Goal: Check status: Check status

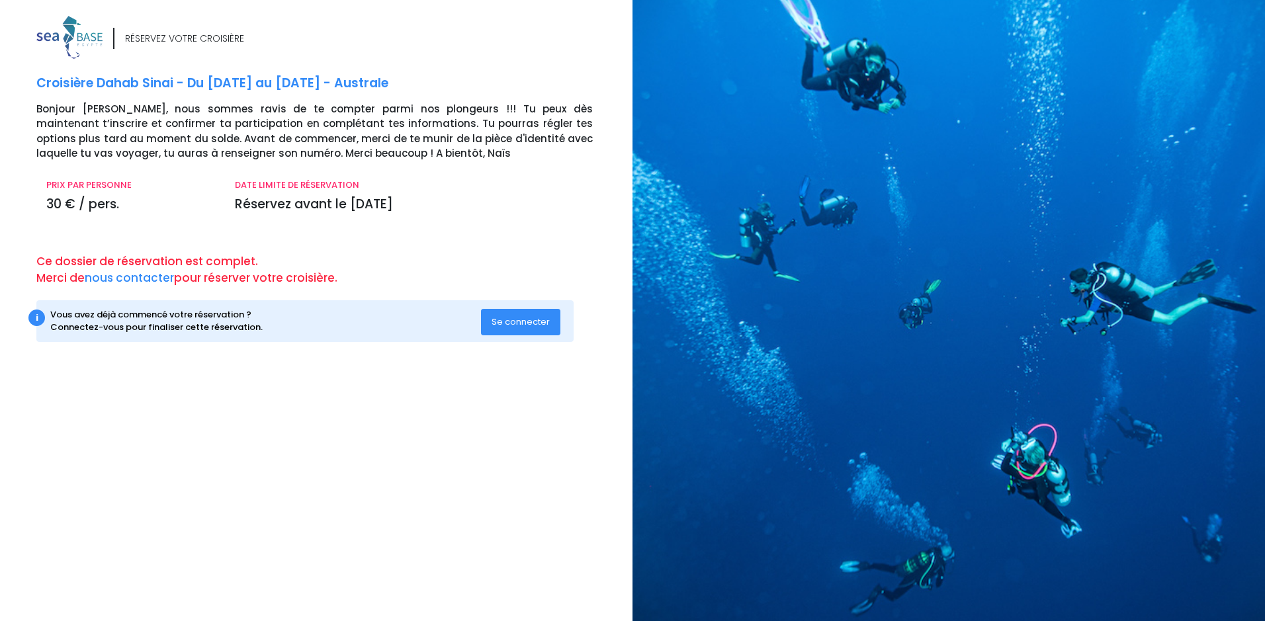
click at [522, 322] on span "Se connecter" at bounding box center [521, 322] width 58 height 13
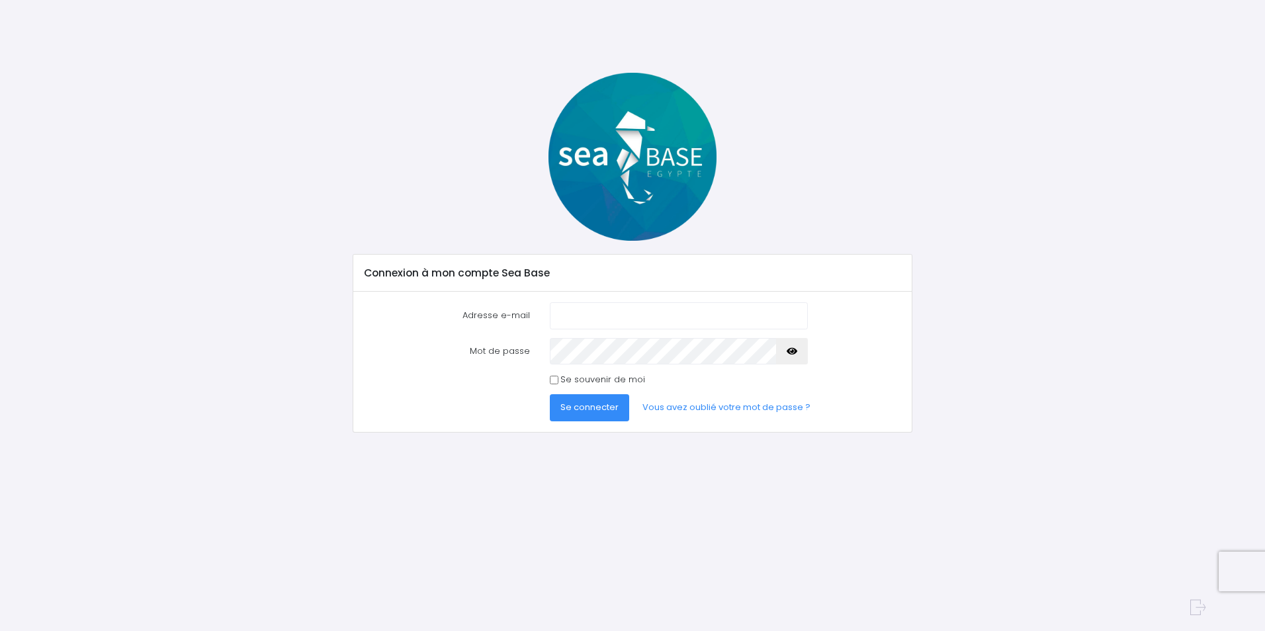
type input "[PERSON_NAME][EMAIL_ADDRESS][DOMAIN_NAME]"
click at [598, 411] on span "Se connecter" at bounding box center [590, 407] width 58 height 13
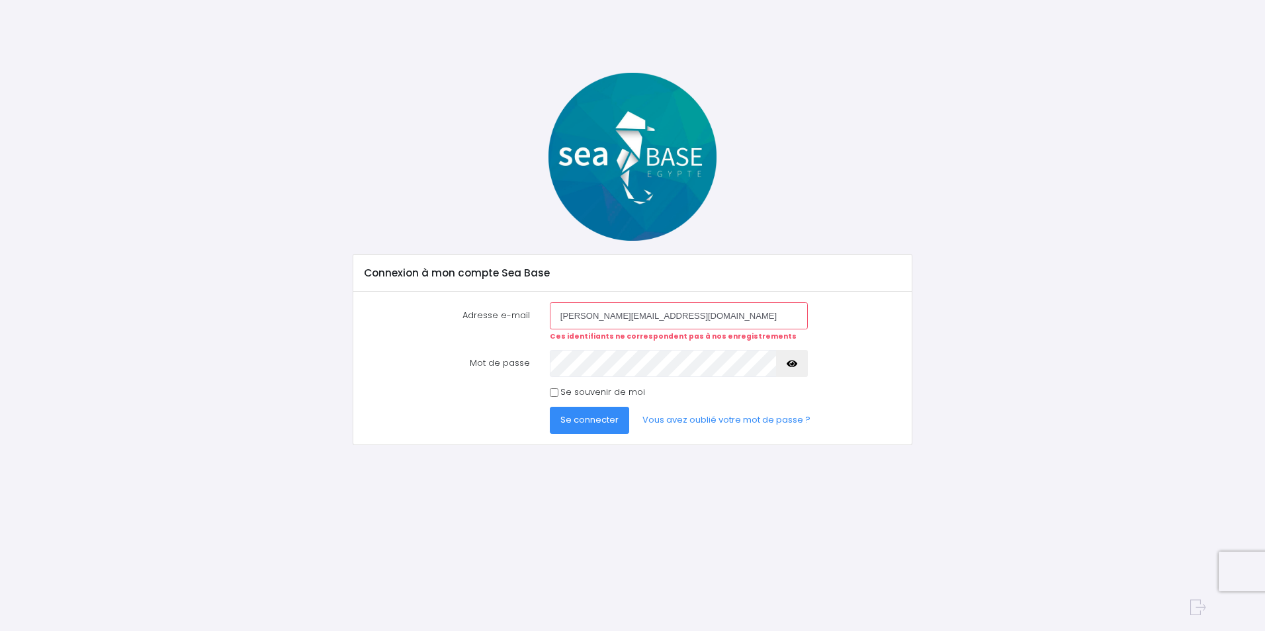
click at [614, 314] on input "[PERSON_NAME][EMAIL_ADDRESS][DOMAIN_NAME]" at bounding box center [679, 315] width 258 height 26
click at [611, 316] on input "johan@verarnda-leymarie.com" at bounding box center [679, 315] width 258 height 26
type input "johan@veranda-leymarie.com"
click at [593, 417] on span "Se connecter" at bounding box center [590, 420] width 58 height 13
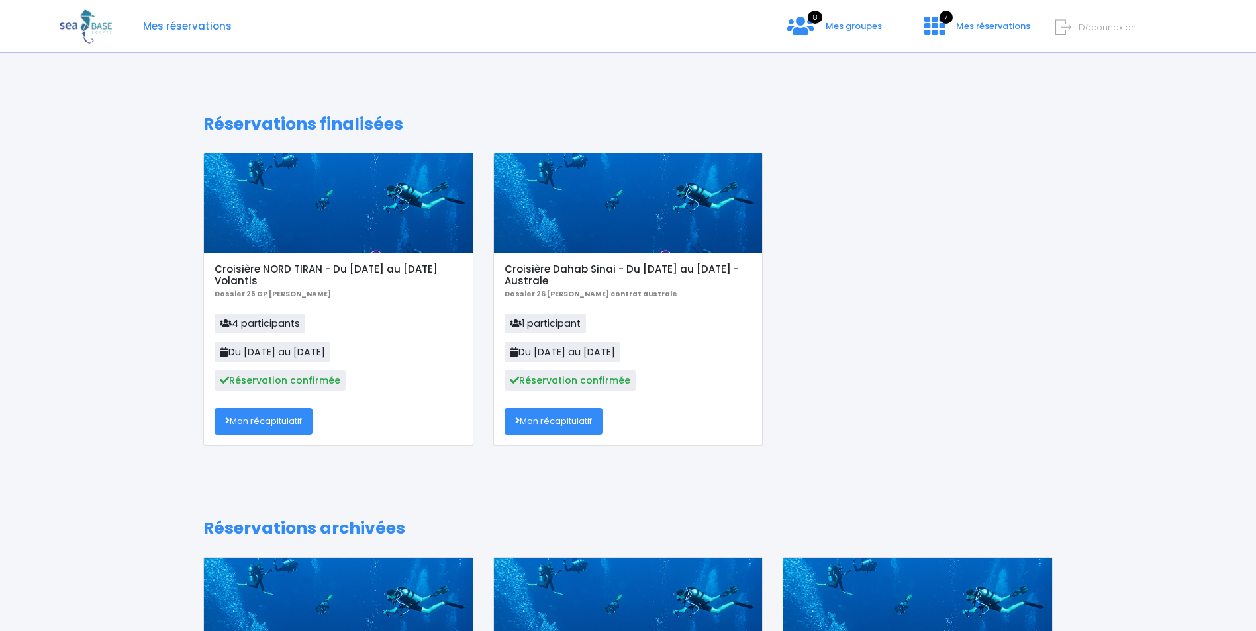
click at [263, 422] on link "Mon récapitulatif" at bounding box center [263, 421] width 98 height 26
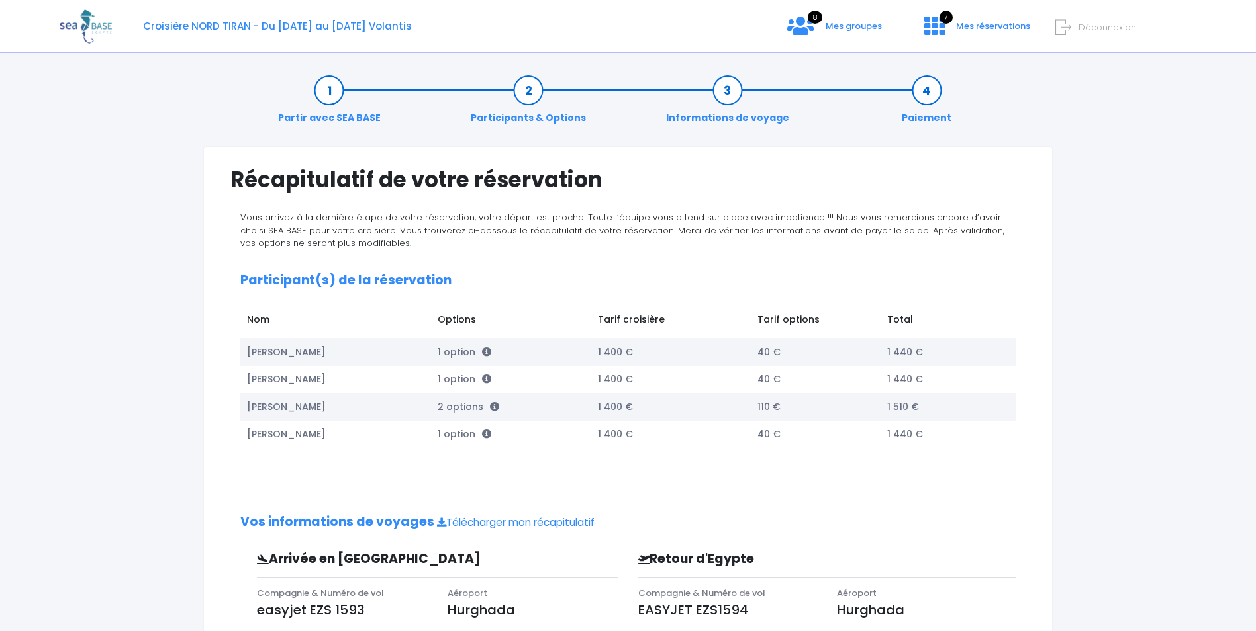
click at [733, 105] on link "Informations de voyage" at bounding box center [727, 104] width 136 height 42
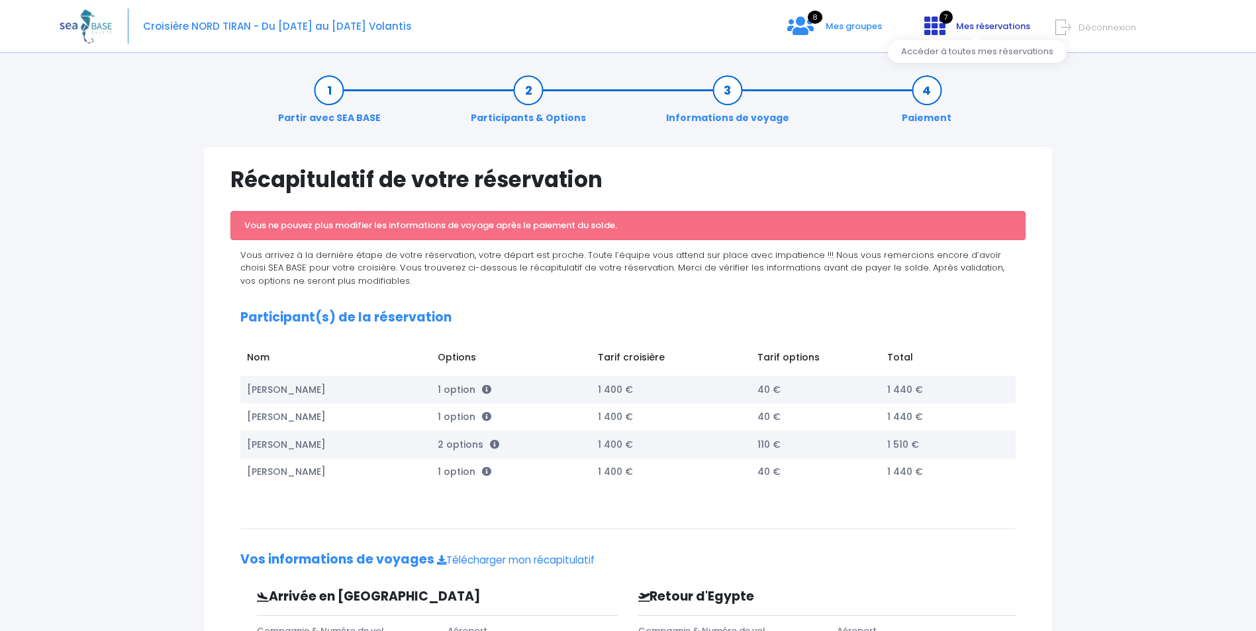
click at [935, 26] on icon at bounding box center [934, 25] width 21 height 21
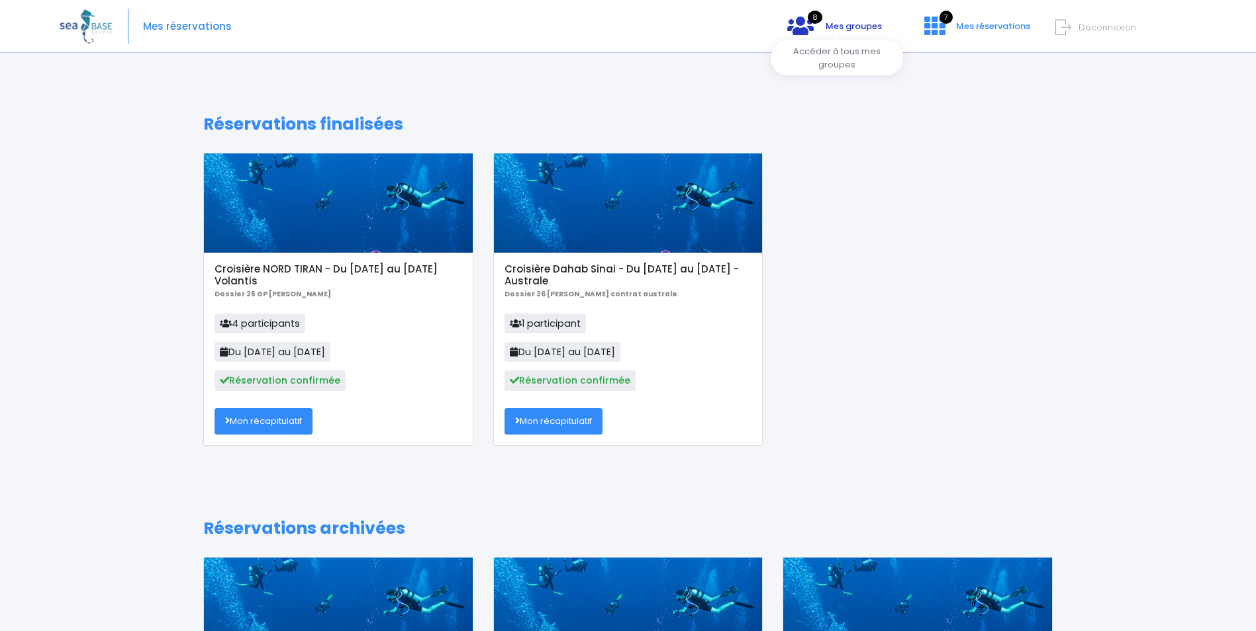
click at [829, 32] on span "Mes groupes" at bounding box center [853, 26] width 56 height 13
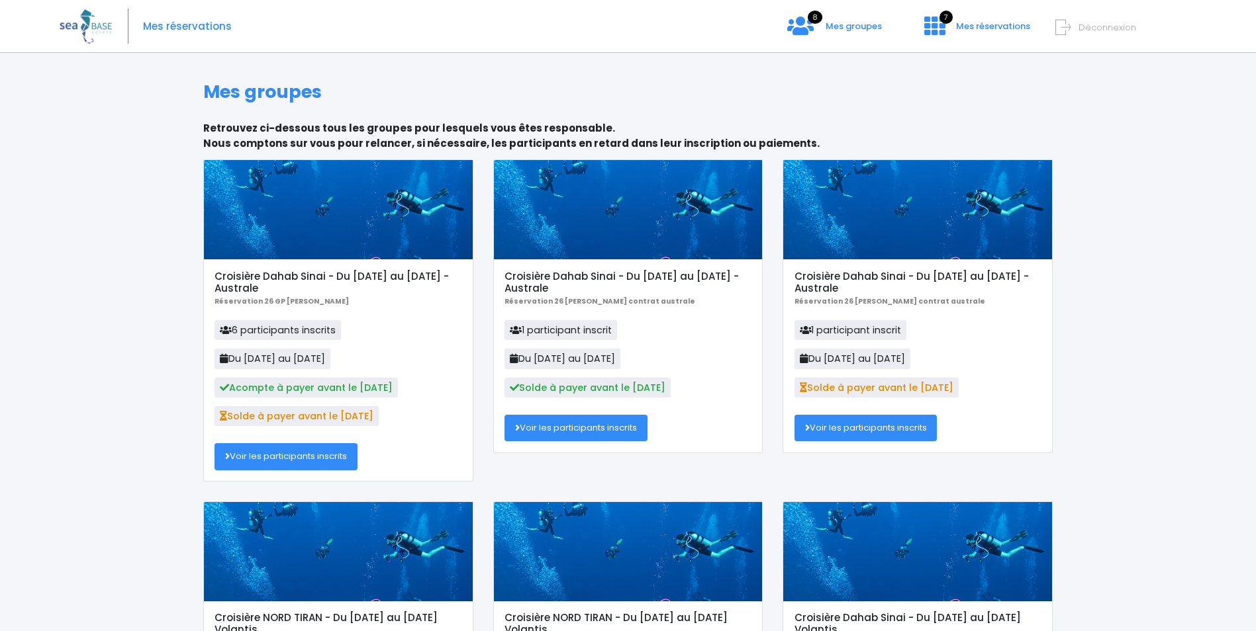
click at [595, 423] on link "Voir les participants inscrits" at bounding box center [575, 428] width 143 height 26
click at [315, 455] on link "Voir les participants inscrits" at bounding box center [285, 456] width 143 height 26
click at [862, 424] on link "Voir les participants inscrits" at bounding box center [865, 428] width 143 height 26
click at [813, 24] on icon at bounding box center [800, 25] width 26 height 21
click at [815, 18] on span "8" at bounding box center [814, 17] width 15 height 13
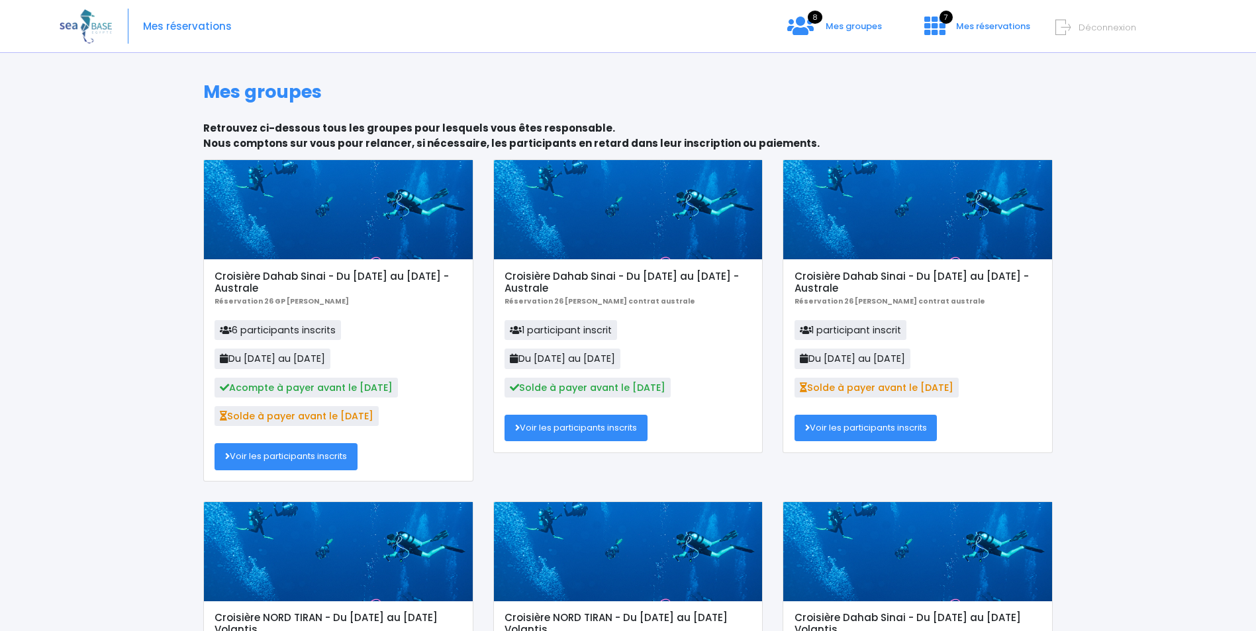
click at [285, 457] on link "Voir les participants inscrits" at bounding box center [285, 456] width 143 height 26
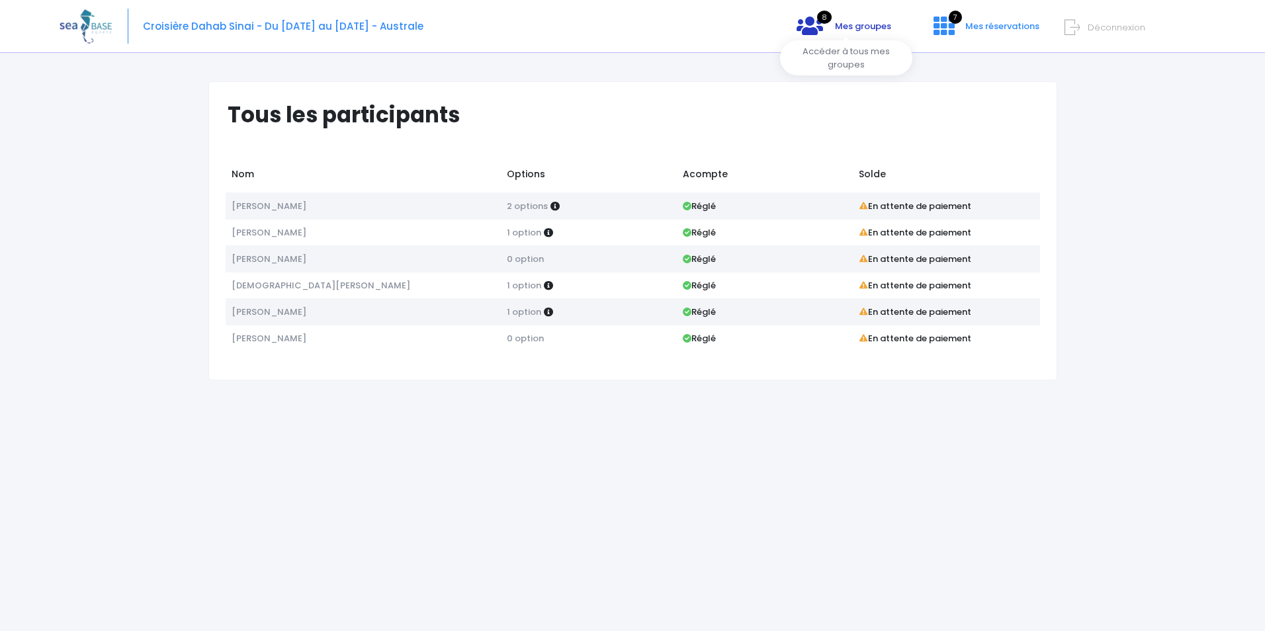
click at [831, 28] on link "8 Mes groupes" at bounding box center [844, 30] width 116 height 13
click at [815, 28] on icon at bounding box center [810, 25] width 26 height 21
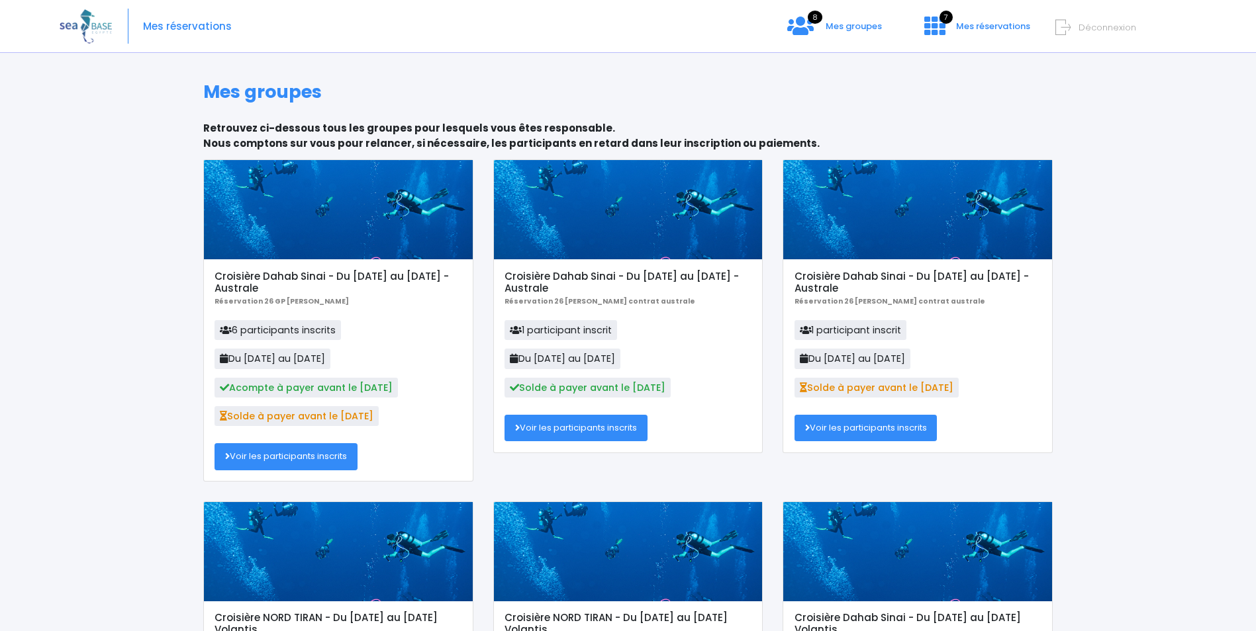
click at [583, 428] on link "Voir les participants inscrits" at bounding box center [575, 428] width 143 height 26
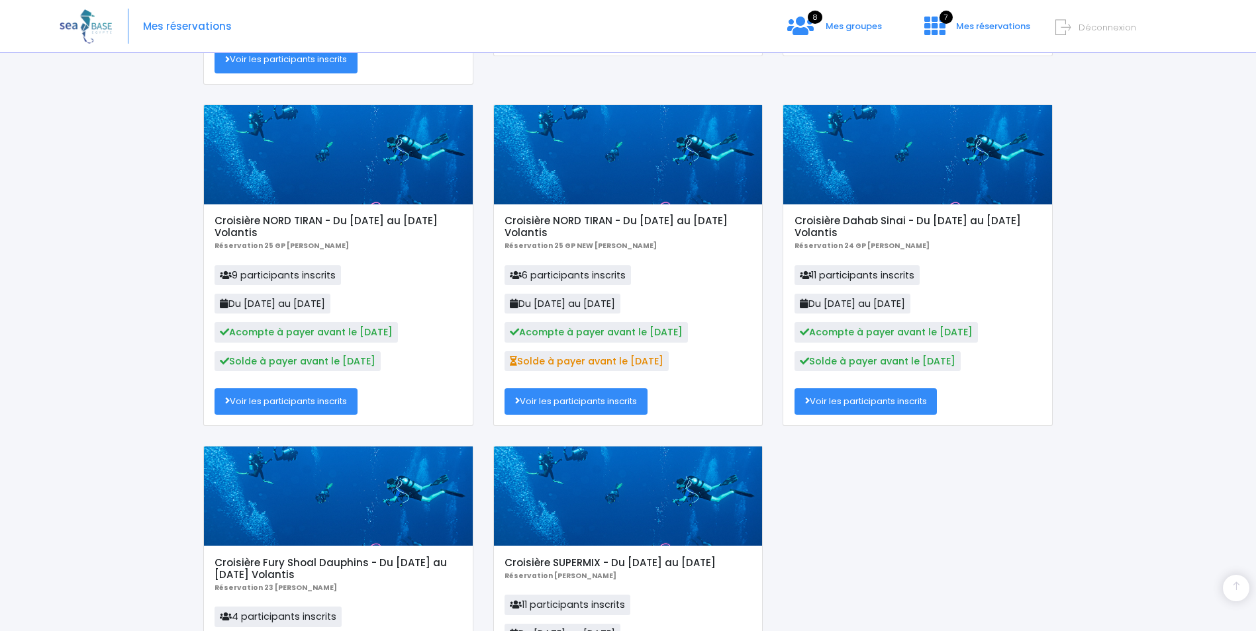
scroll to position [463, 0]
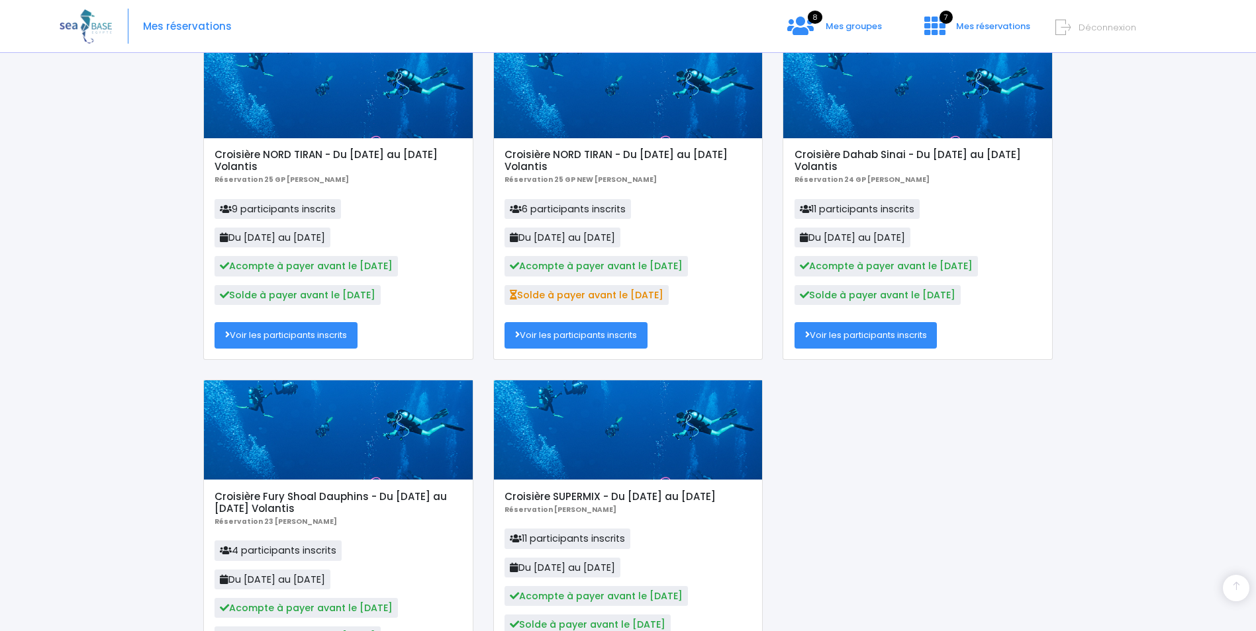
click at [874, 332] on link "Voir les participants inscrits" at bounding box center [865, 335] width 143 height 26
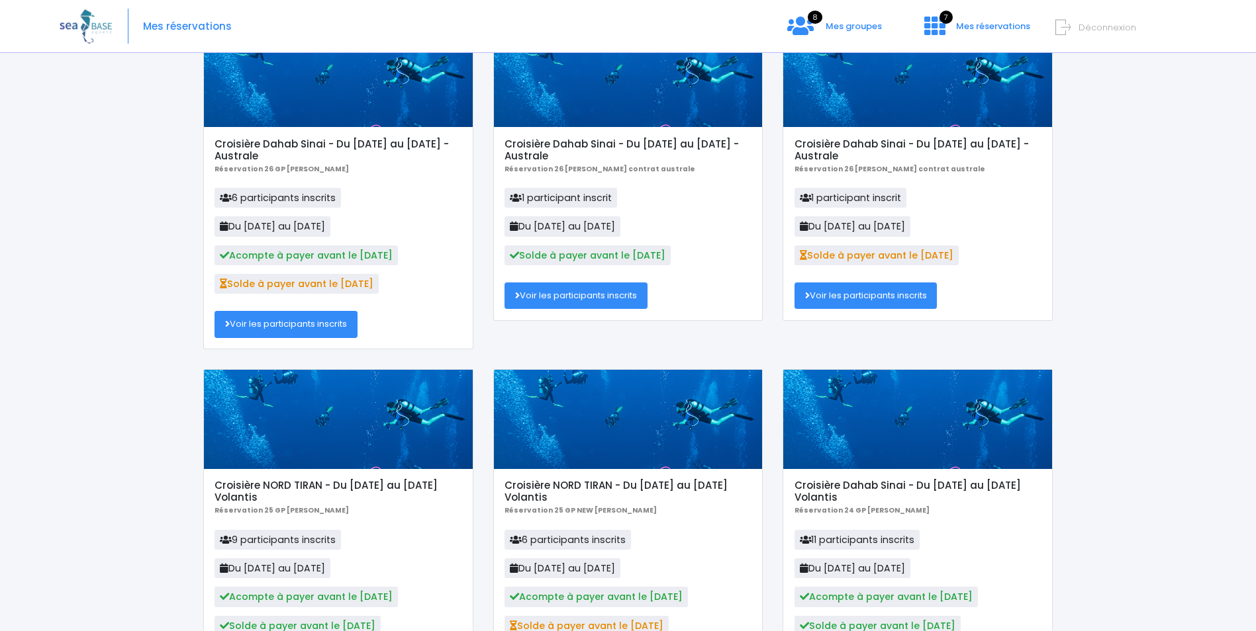
scroll to position [199, 0]
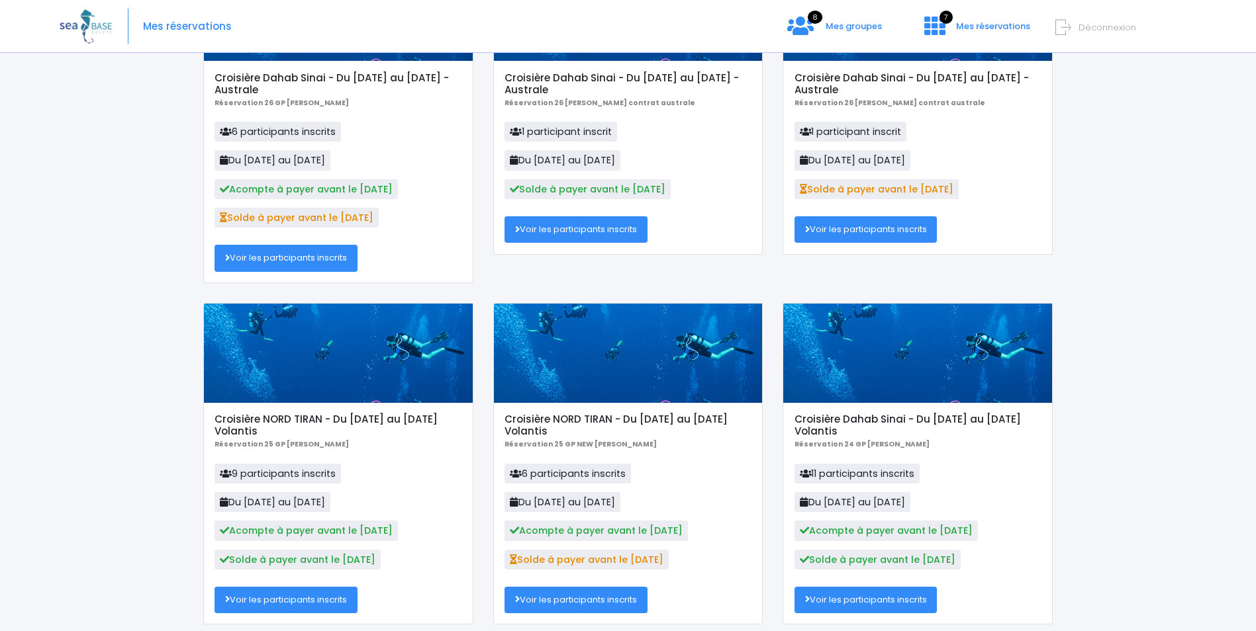
click at [300, 598] on link "Voir les participants inscrits" at bounding box center [285, 600] width 143 height 26
click at [590, 596] on link "Voir les participants inscrits" at bounding box center [575, 600] width 143 height 26
click at [323, 598] on link "Voir les participants inscrits" at bounding box center [285, 600] width 143 height 26
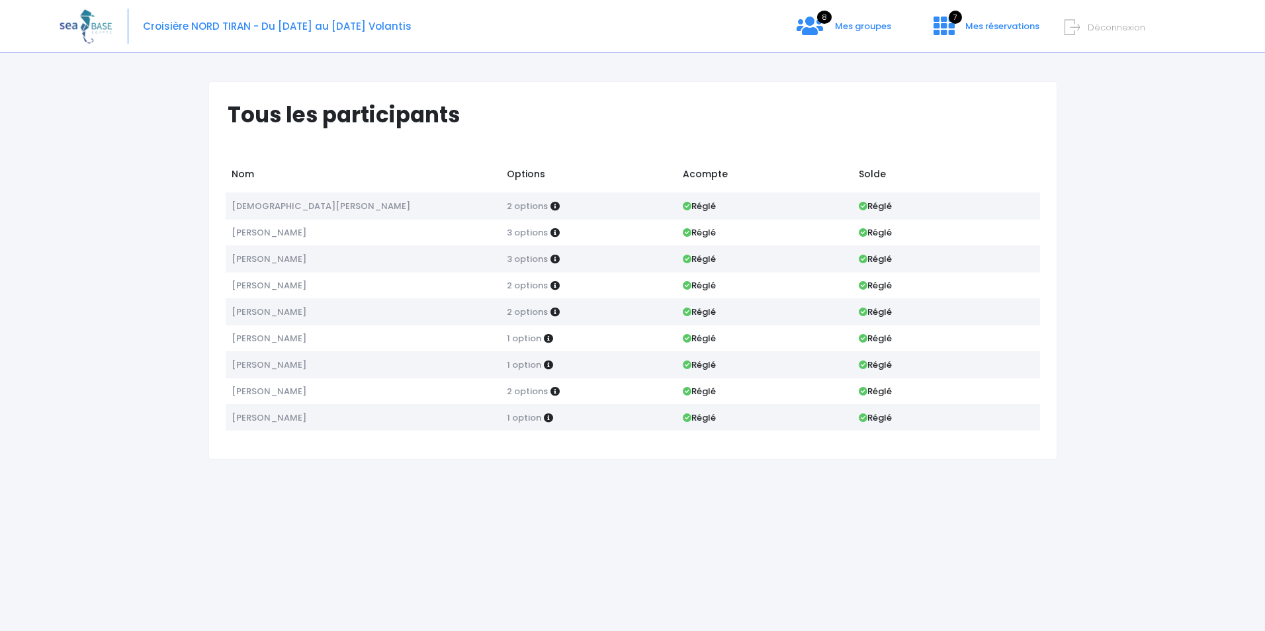
click at [430, 501] on div "Tous les participants Nom Options Acompte Solde [PERSON_NAME] 2 options Réglé R…" at bounding box center [633, 347] width 1146 height 570
